Goal: Transaction & Acquisition: Subscribe to service/newsletter

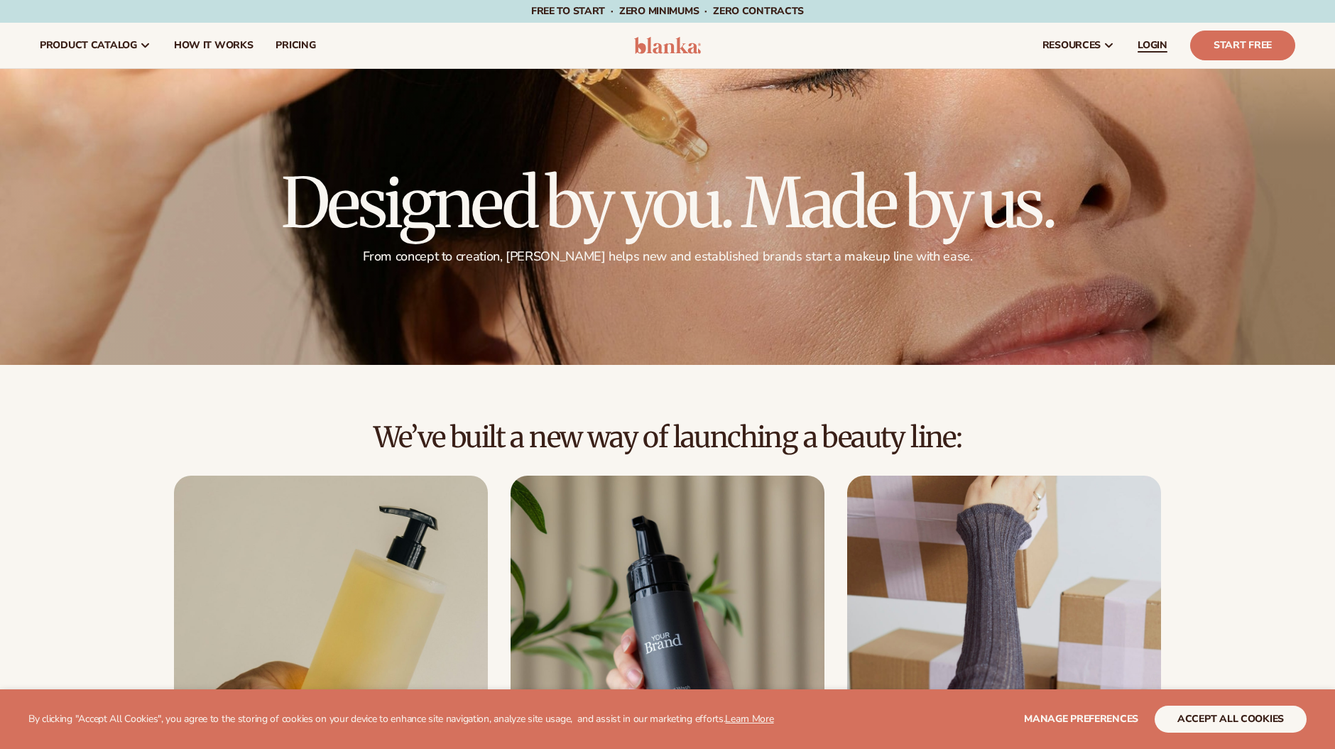
click at [1160, 40] on span "LOGIN" at bounding box center [1153, 45] width 30 height 11
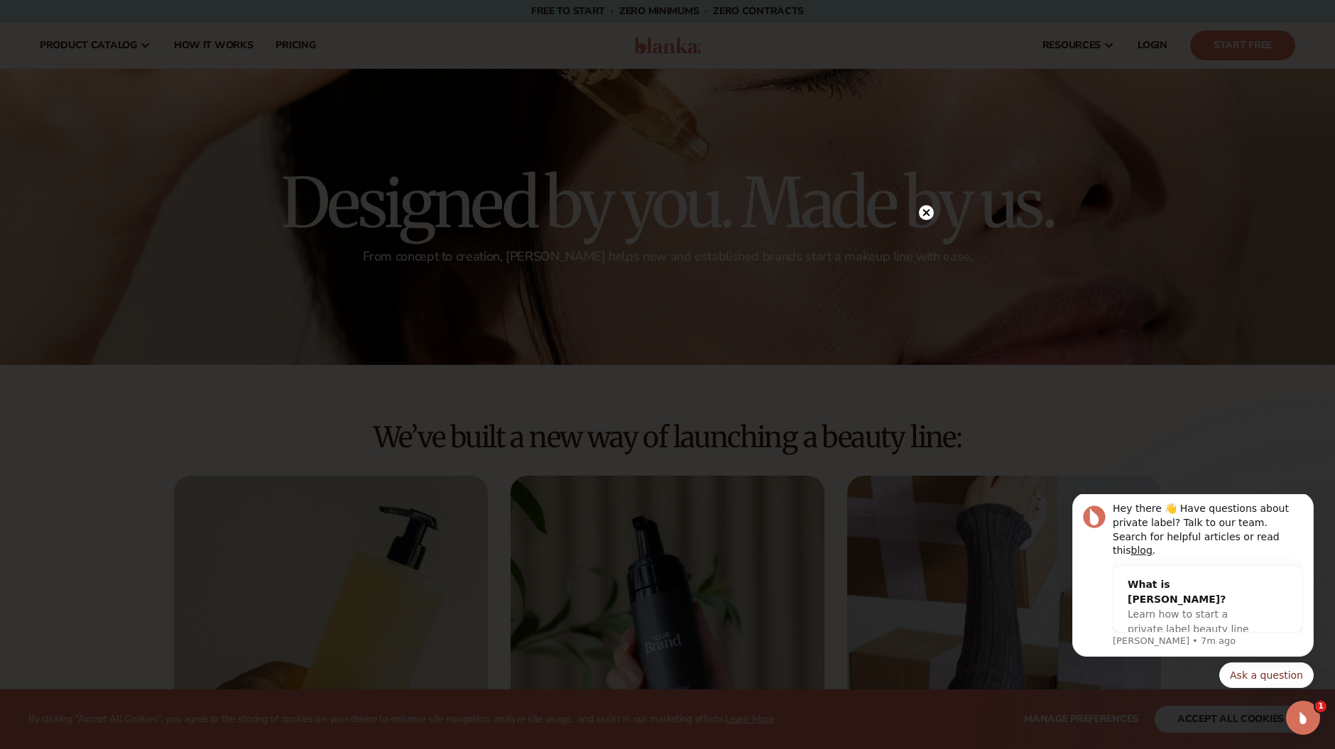
click at [921, 213] on circle at bounding box center [926, 212] width 15 height 15
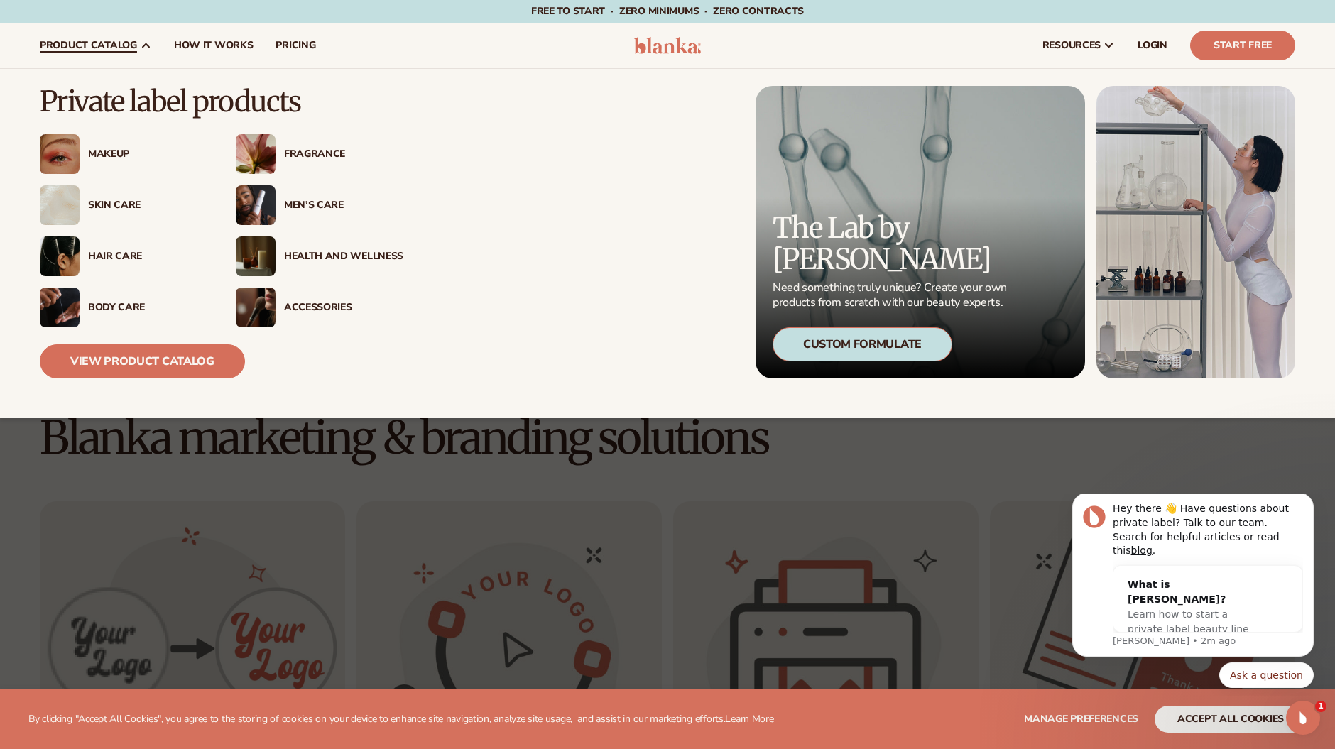
click at [120, 159] on div "Makeup" at bounding box center [147, 154] width 119 height 12
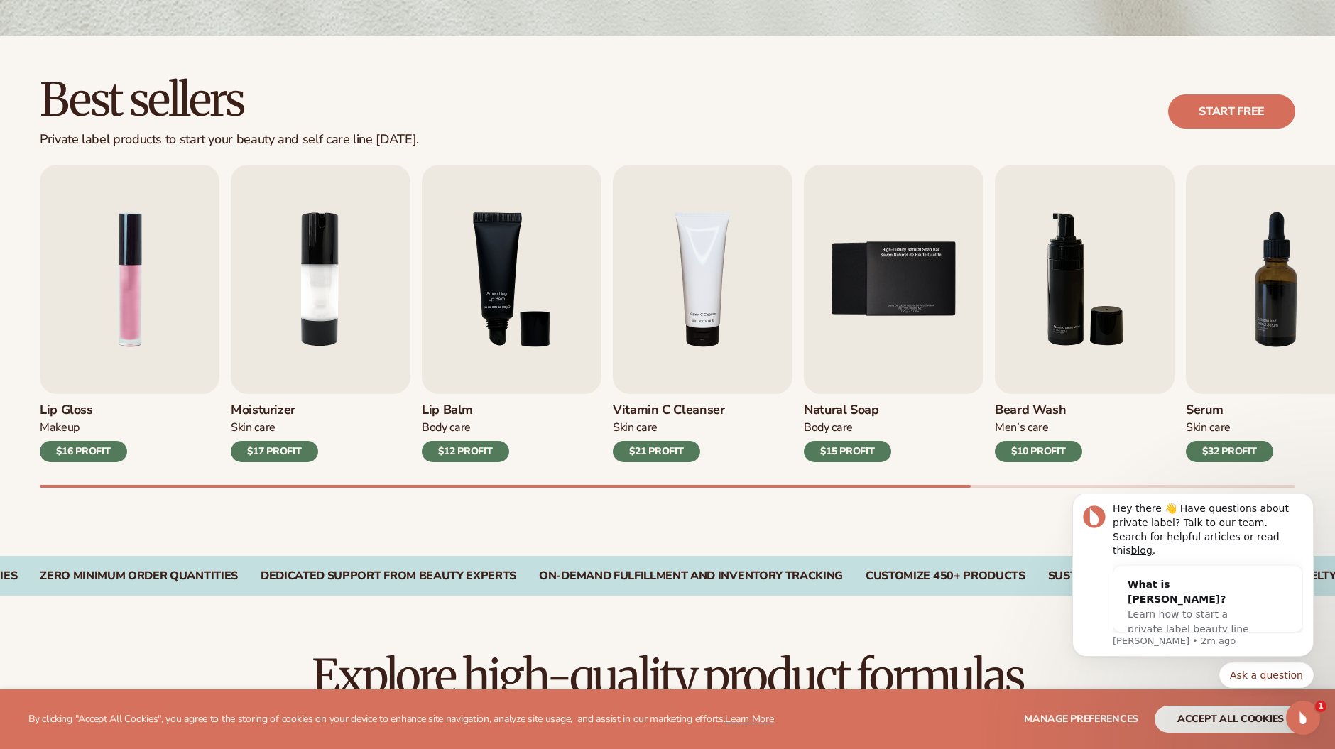
scroll to position [369, 0]
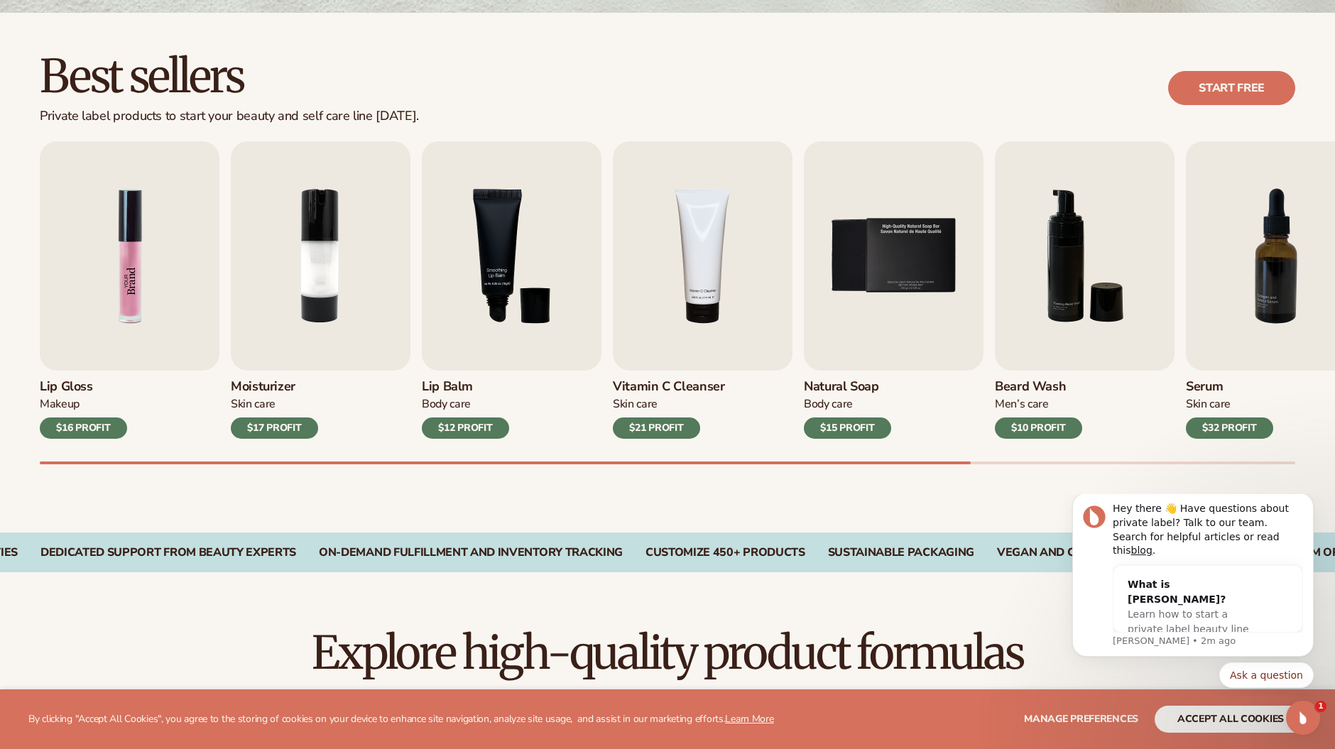
click at [104, 324] on img "1 / 9" at bounding box center [130, 255] width 180 height 229
click at [136, 250] on img "1 / 9" at bounding box center [130, 255] width 180 height 229
click at [1219, 104] on link "Start free" at bounding box center [1231, 88] width 127 height 34
